Goal: Answer question/provide support: Share knowledge or assist other users

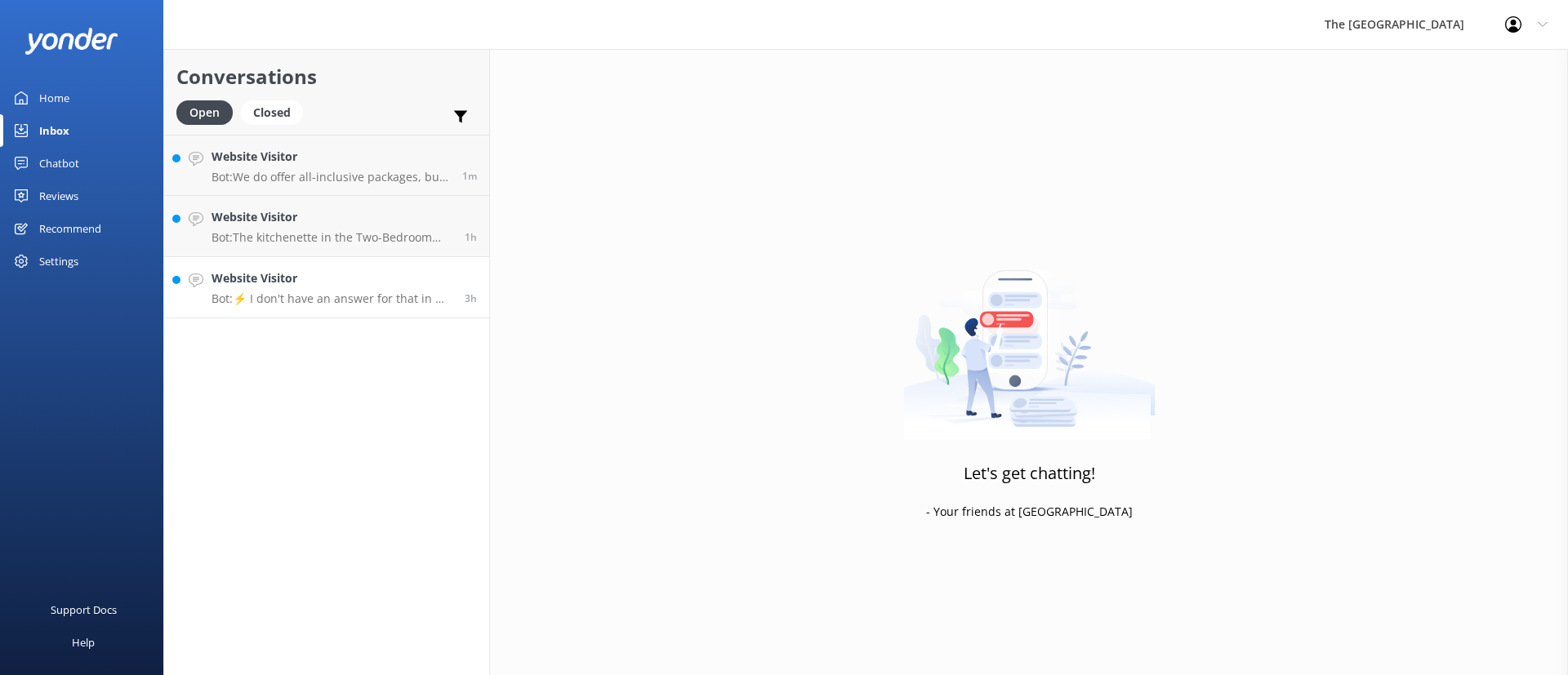
click at [322, 278] on h4 "Website Visitor" at bounding box center [332, 278] width 240 height 18
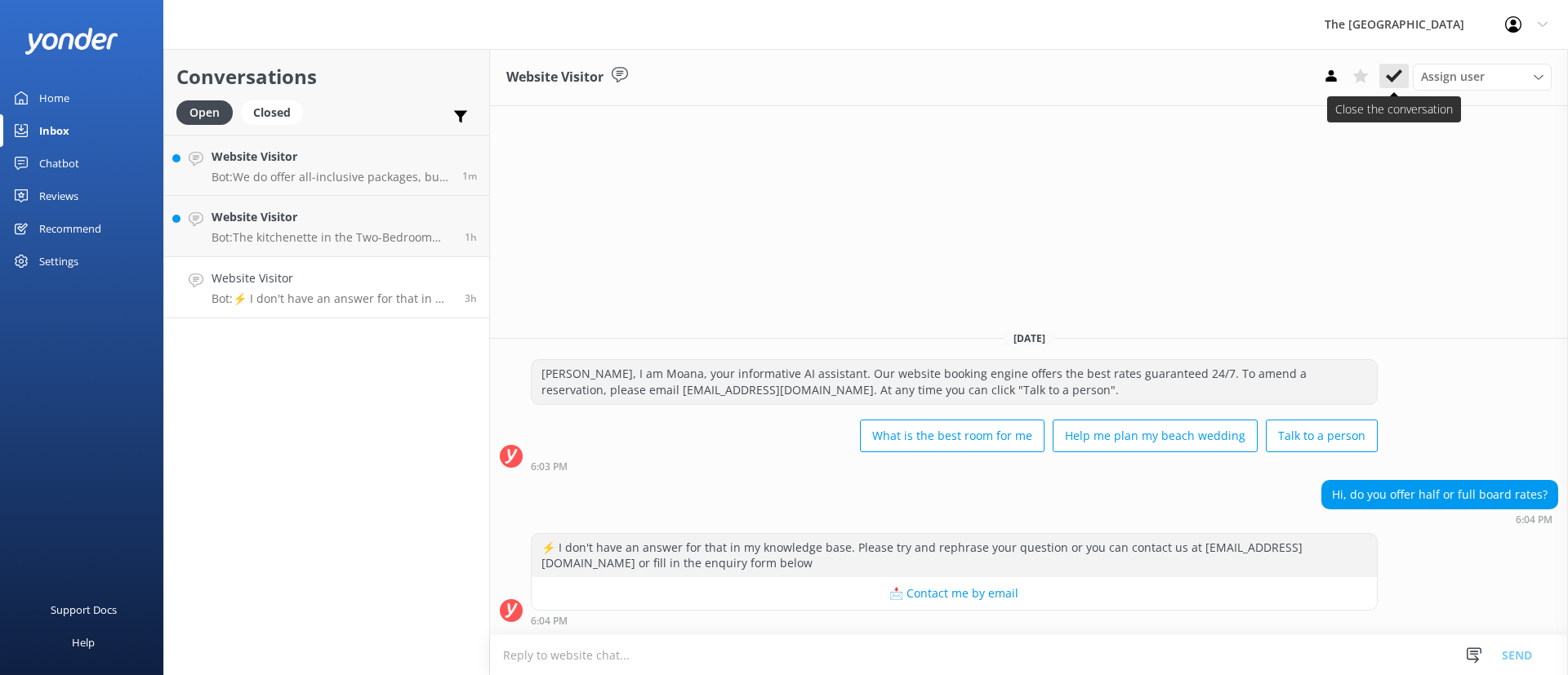
click at [1393, 74] on icon at bounding box center [1393, 76] width 16 height 16
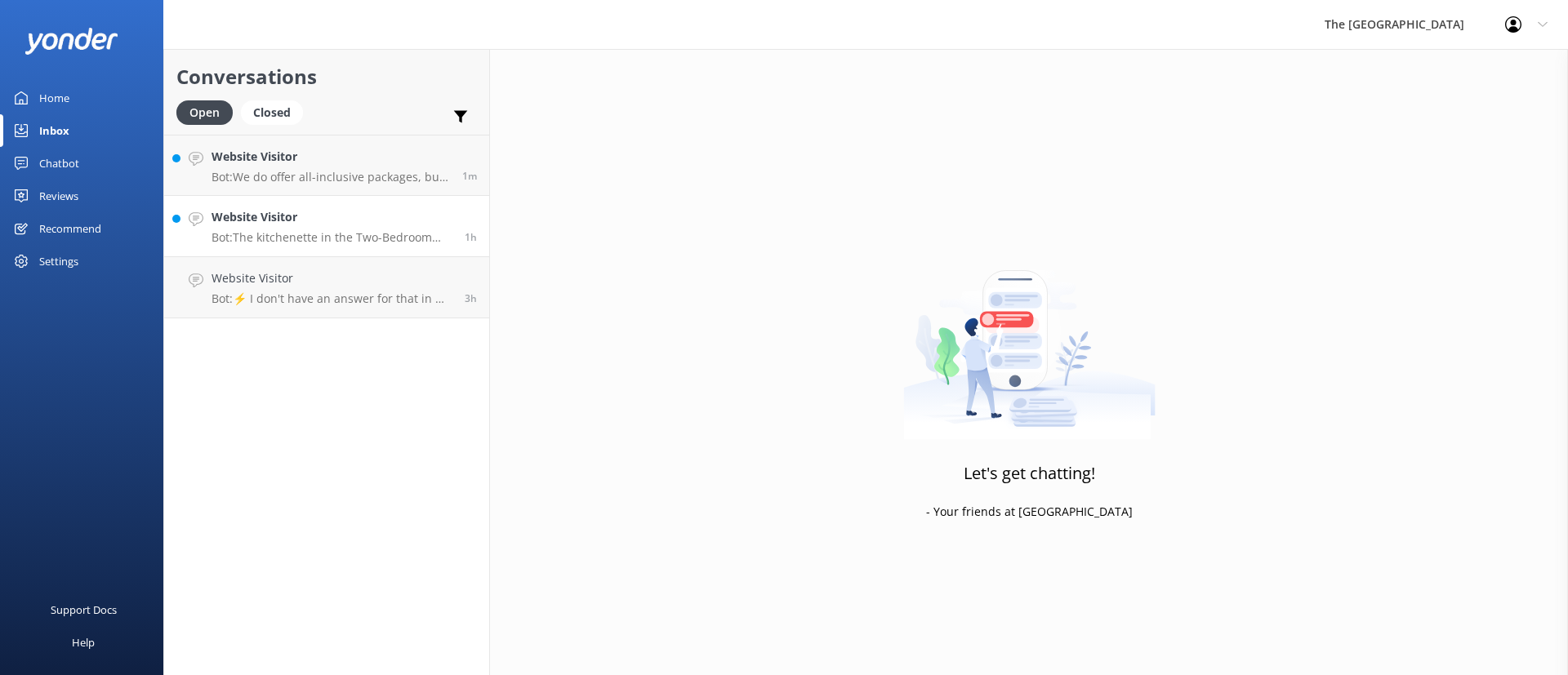
click at [310, 217] on h4 "Website Visitor" at bounding box center [332, 217] width 240 height 18
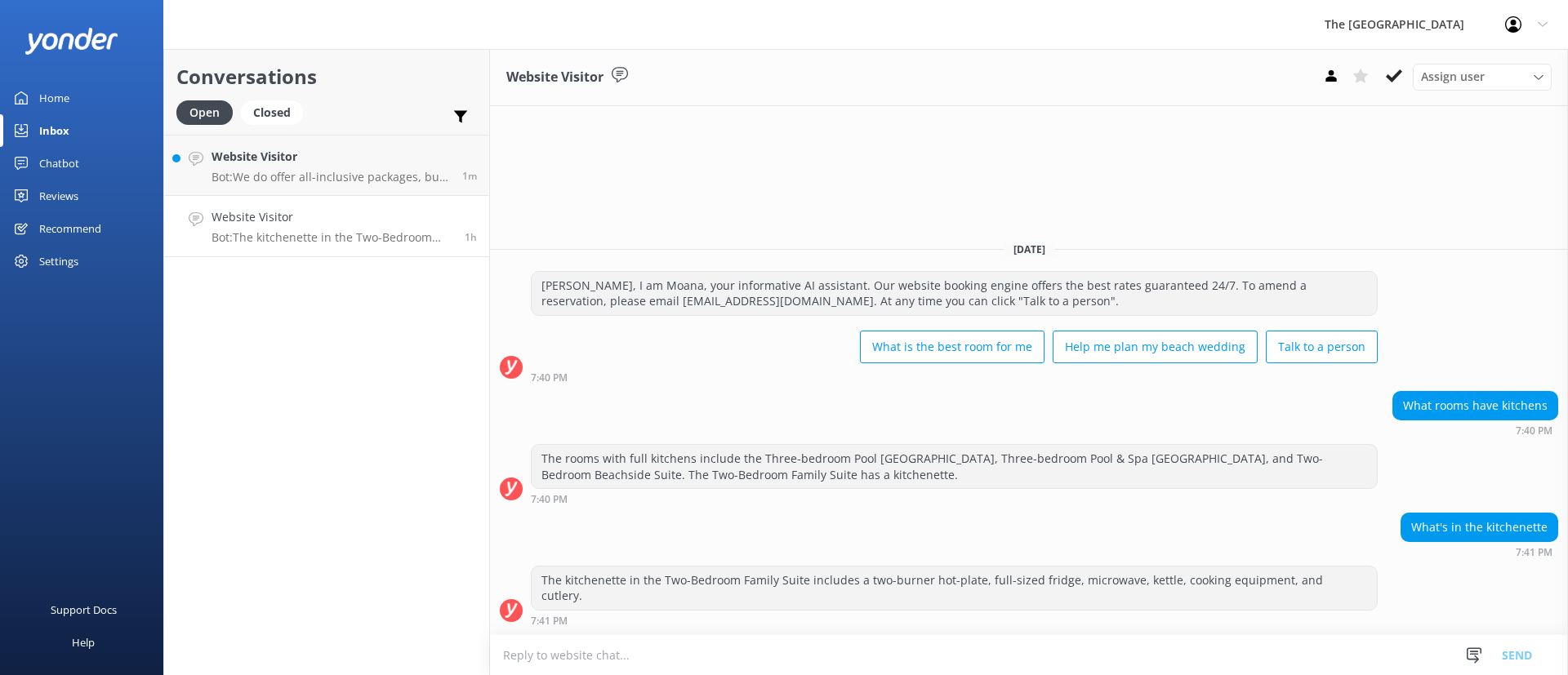
click at [1377, 79] on div "Assign user Rarotongan Tata [PERSON_NAME] [PERSON_NAME] [PERSON_NAME] Vakalalab…" at bounding box center [1433, 77] width 235 height 26
click at [1389, 79] on use at bounding box center [1393, 76] width 16 height 13
